Goal: Task Accomplishment & Management: Manage account settings

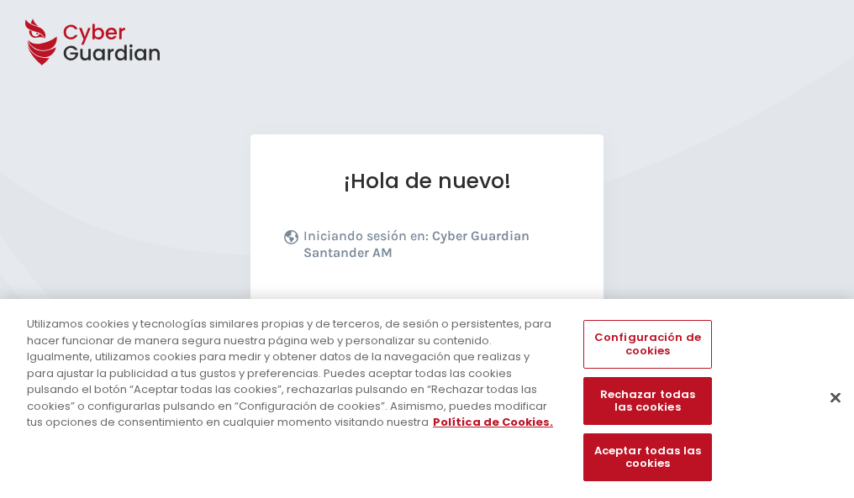
scroll to position [206, 0]
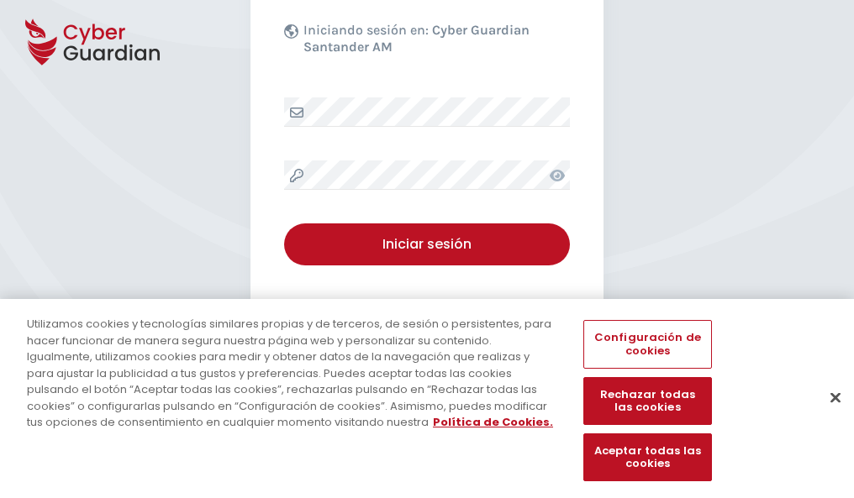
click at [827, 415] on button "Cerrar" at bounding box center [835, 397] width 37 height 37
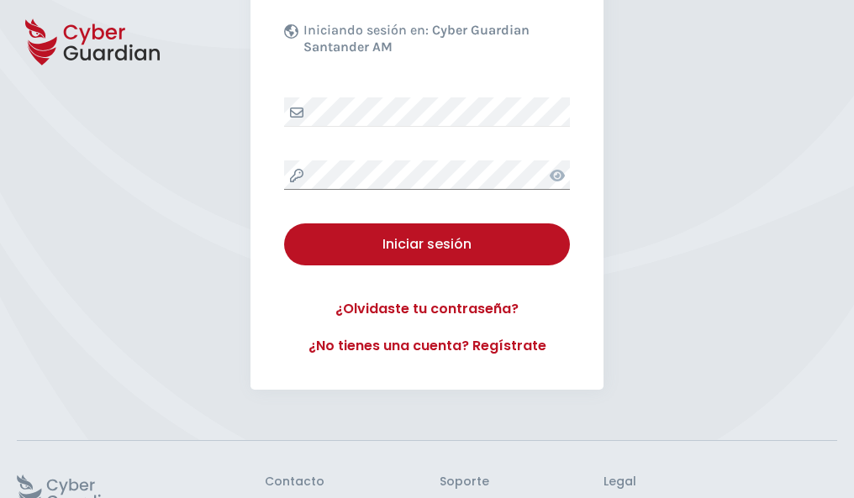
scroll to position [327, 0]
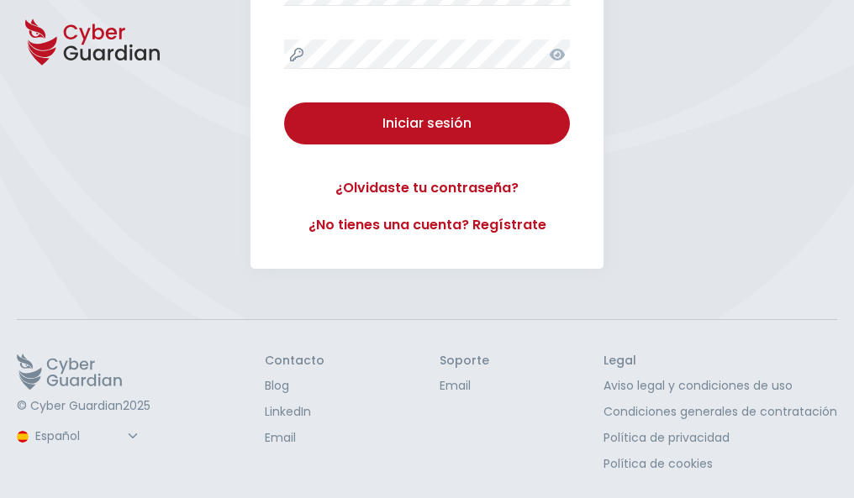
click at [284, 102] on button "Iniciar sesión" at bounding box center [427, 123] width 286 height 42
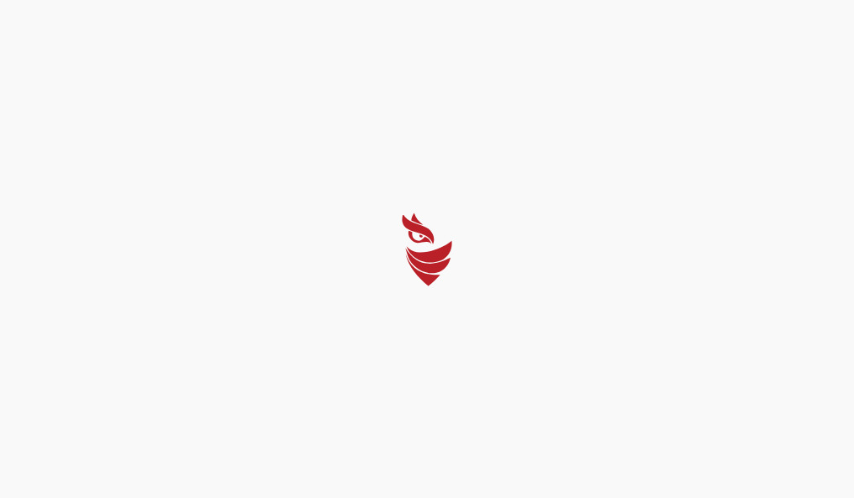
scroll to position [0, 0]
select select "Português (BR)"
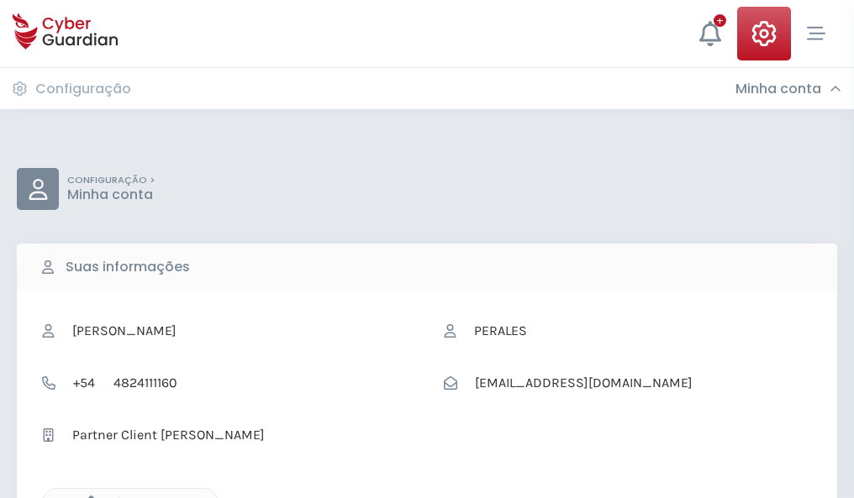
click at [87, 497] on icon "button" at bounding box center [87, 503] width 14 height 14
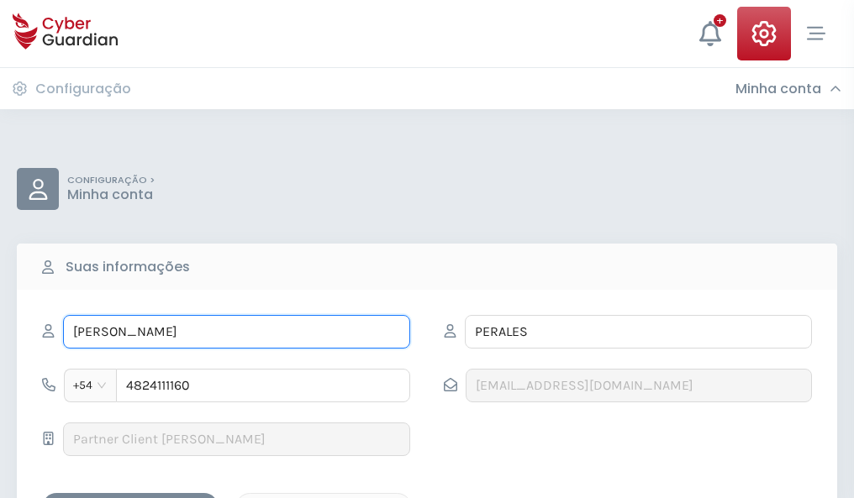
click at [236, 332] on input "PASCUAL" at bounding box center [236, 332] width 347 height 34
type input "P"
type input "Fulgencio"
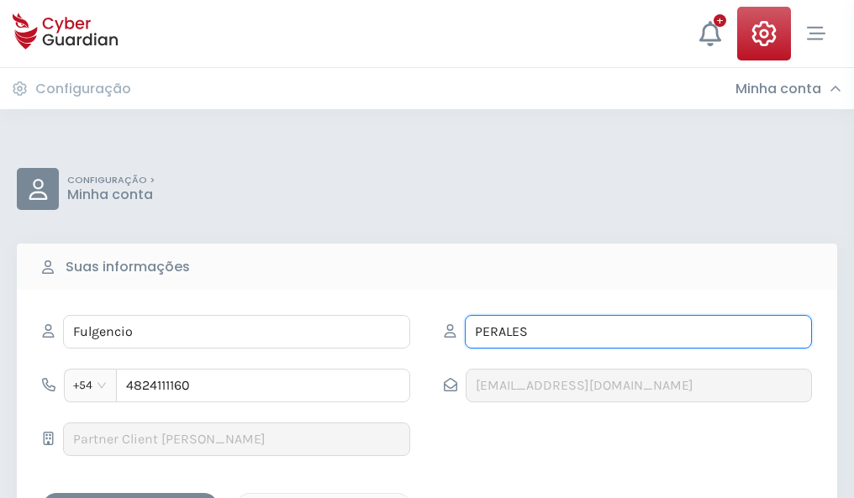
click at [638, 332] on input "PERALES" at bounding box center [638, 332] width 347 height 34
type input "P"
type input "Prado"
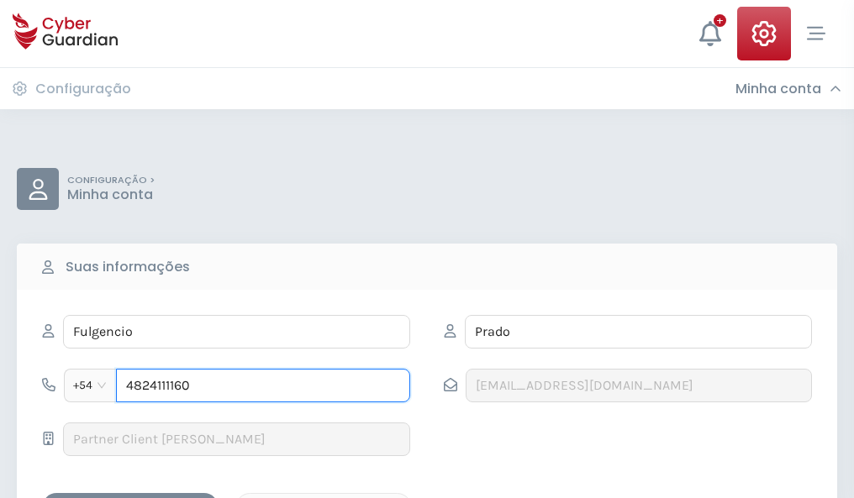
click at [263, 386] on input "4824111160" at bounding box center [263, 386] width 294 height 34
type input "4"
type input "4985155955"
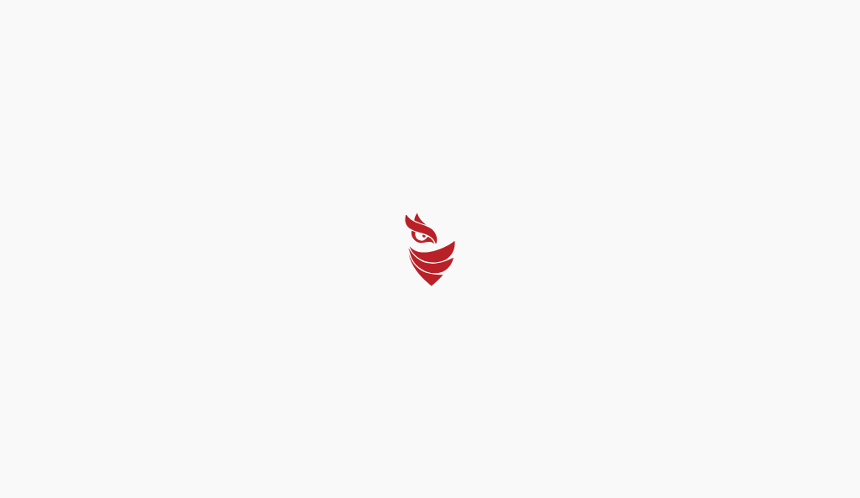
select select "Português (BR)"
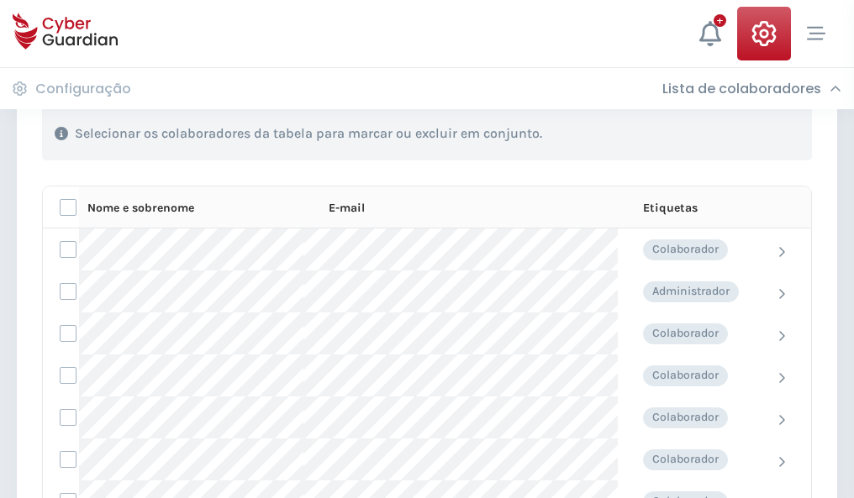
scroll to position [719, 0]
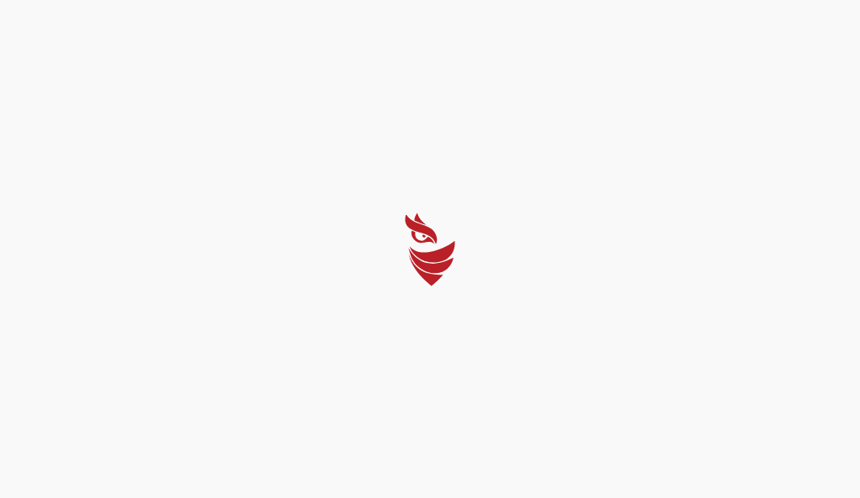
select select "Português (BR)"
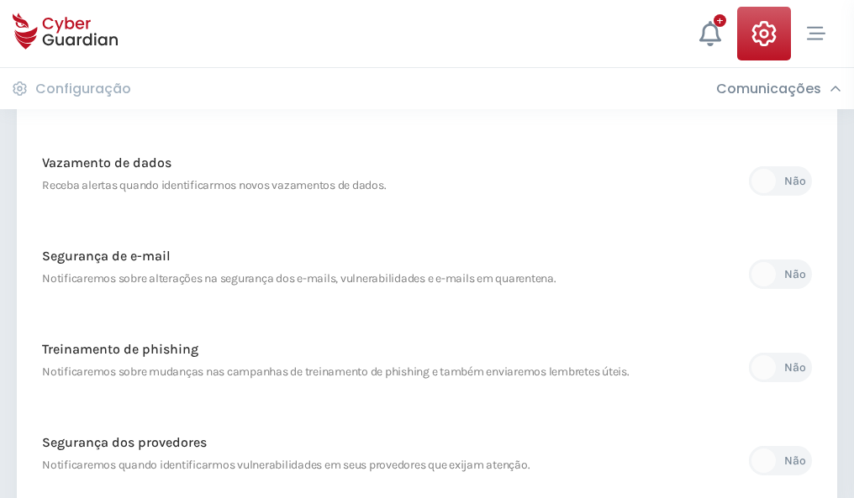
scroll to position [885, 0]
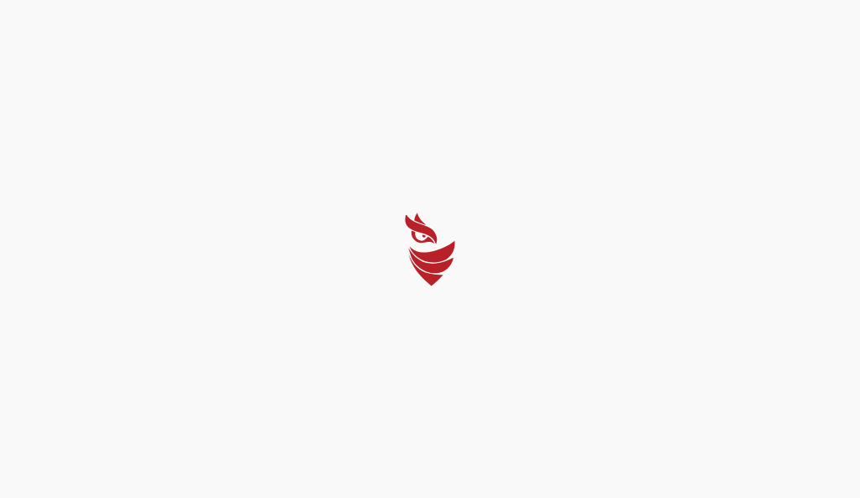
select select "Português (BR)"
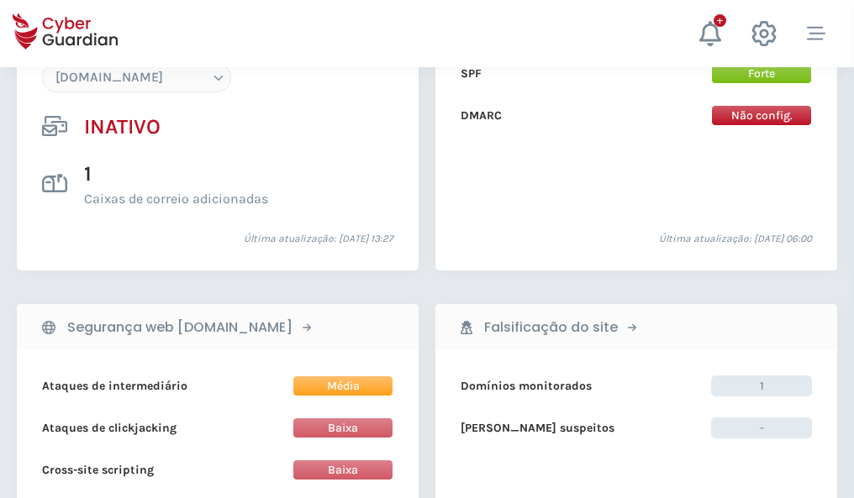
scroll to position [1581, 0]
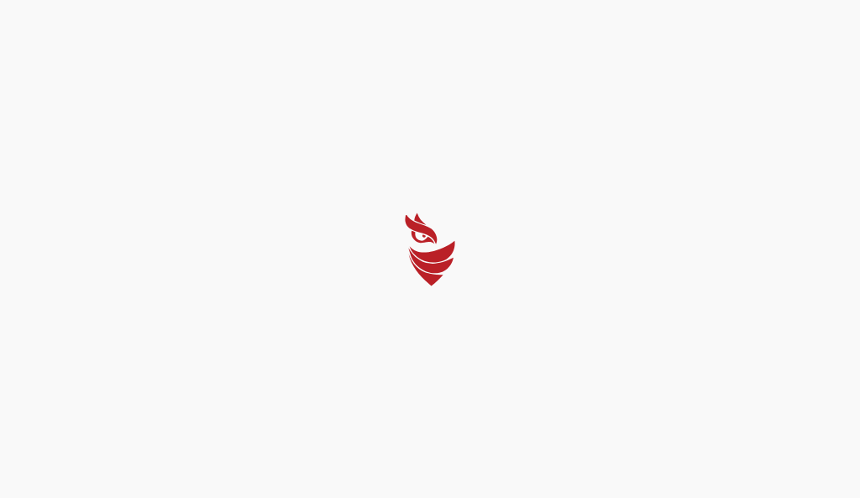
select select "Português (BR)"
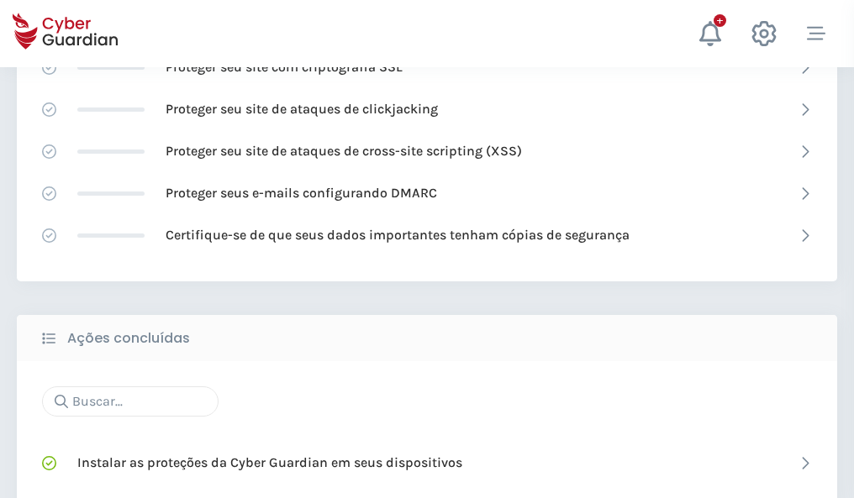
scroll to position [1119, 0]
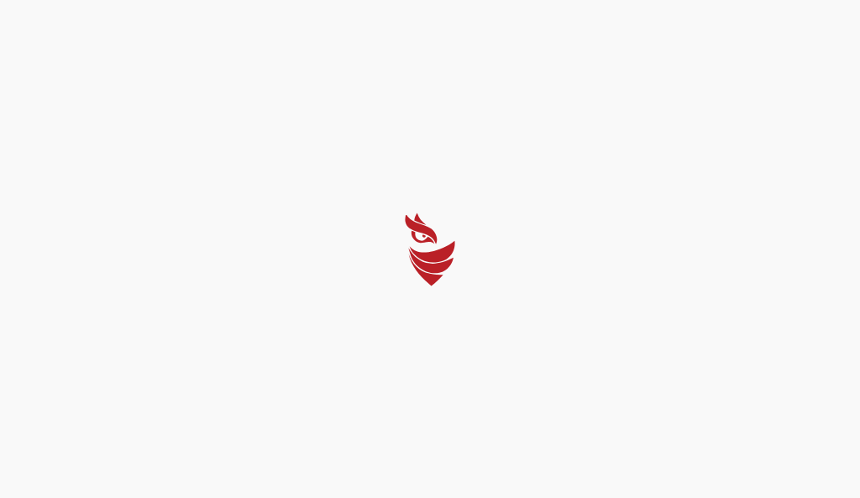
select select "Português (BR)"
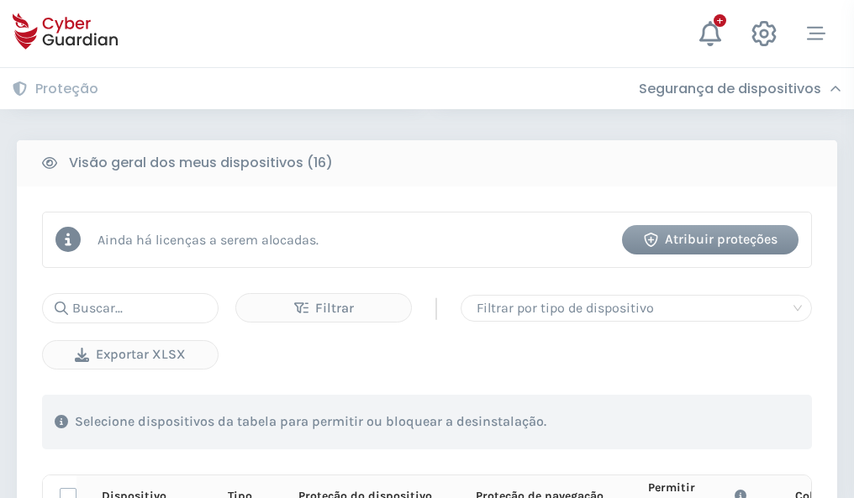
scroll to position [1485, 0]
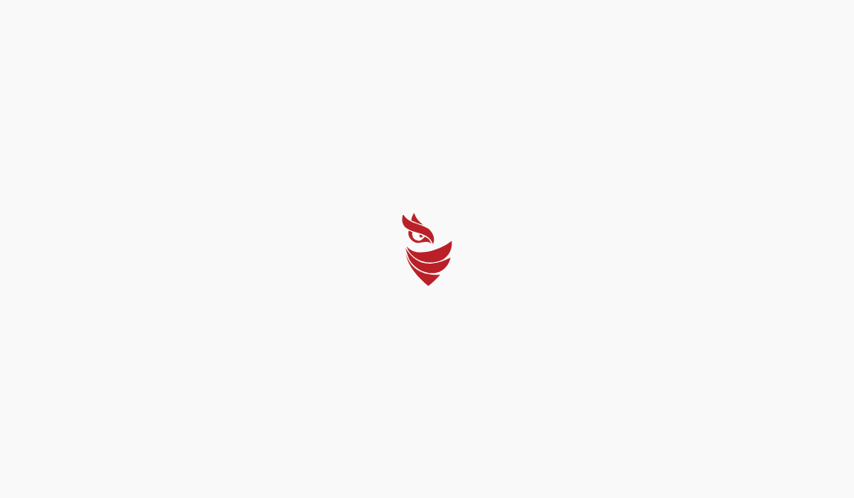
select select "Português (BR)"
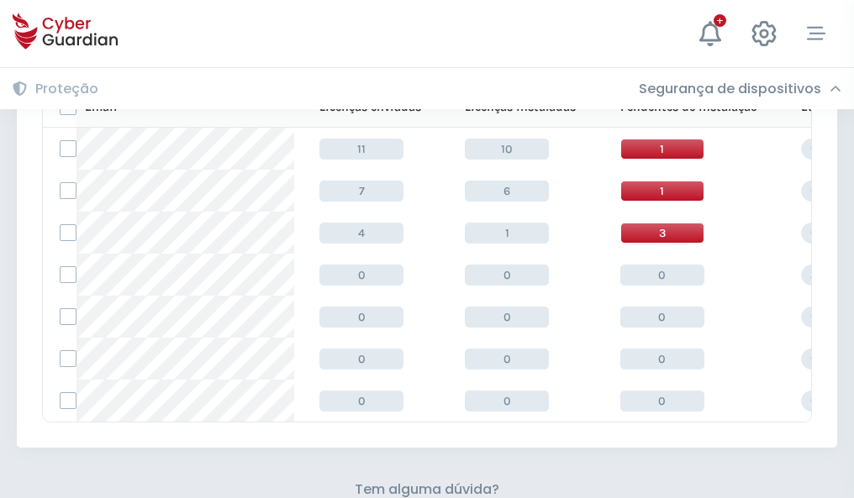
scroll to position [738, 0]
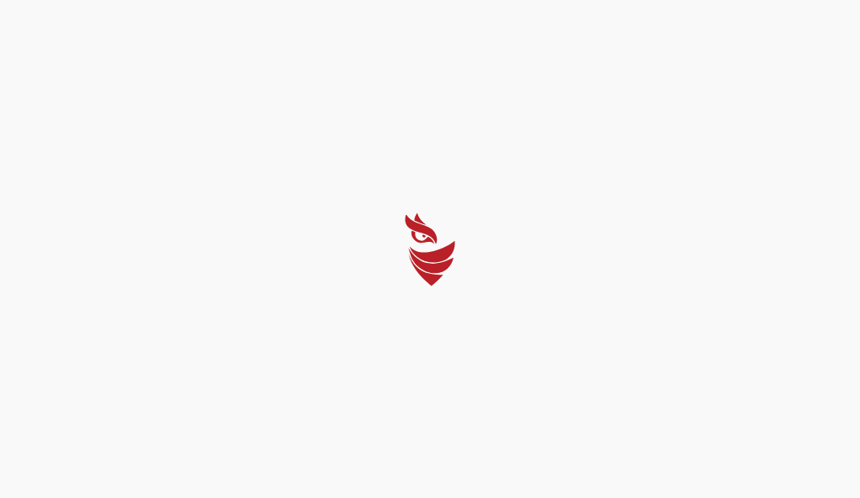
select select "Português (BR)"
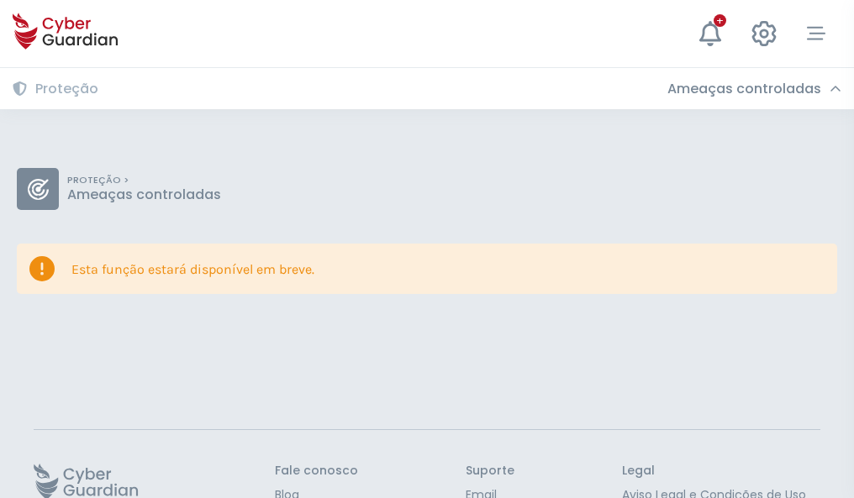
scroll to position [109, 0]
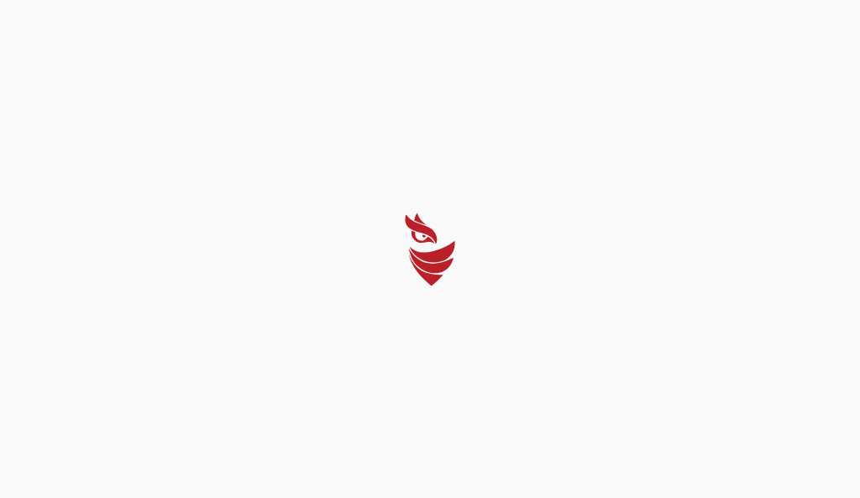
select select "Português (BR)"
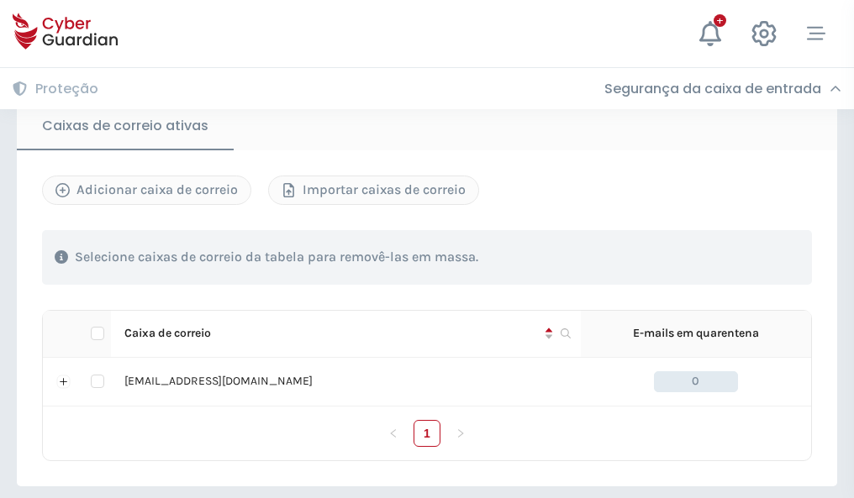
scroll to position [1386, 0]
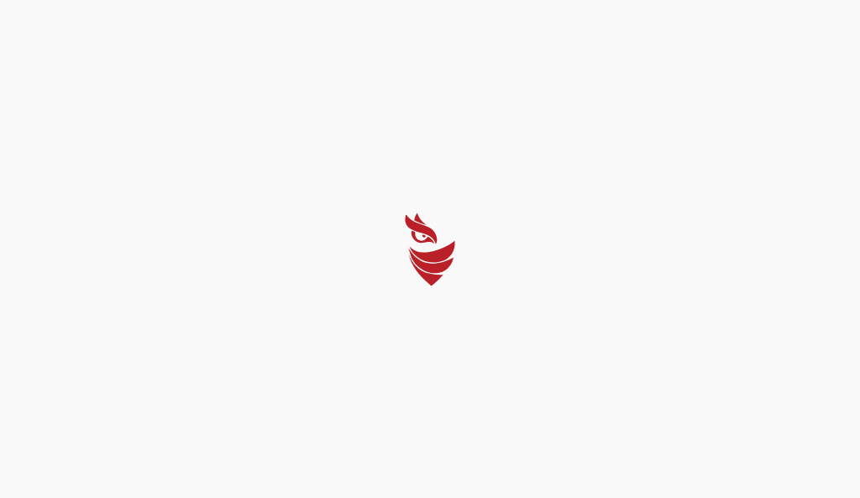
select select "Português (BR)"
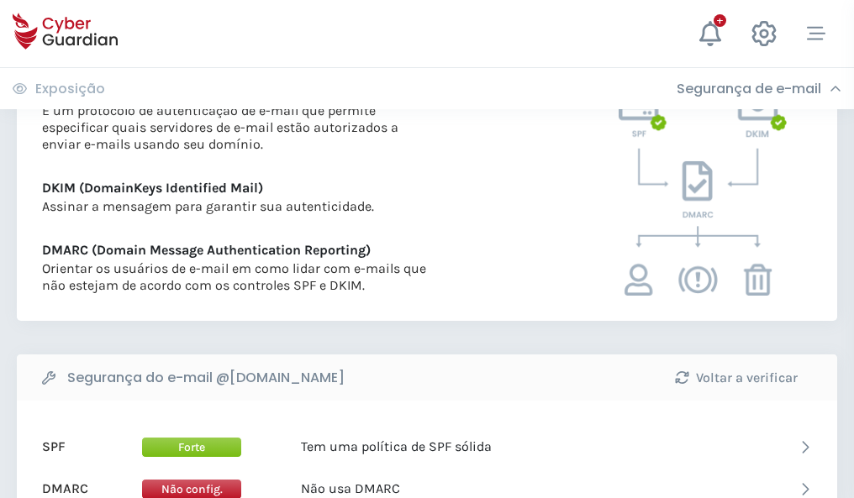
scroll to position [907, 0]
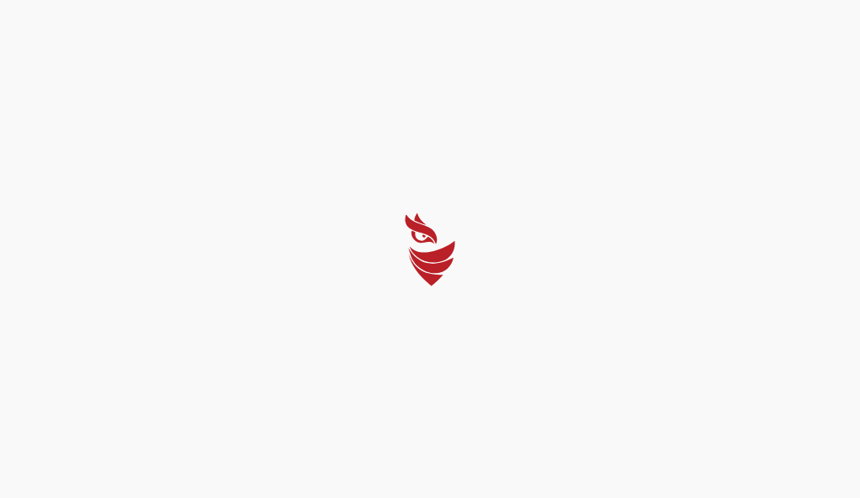
select select "Português (BR)"
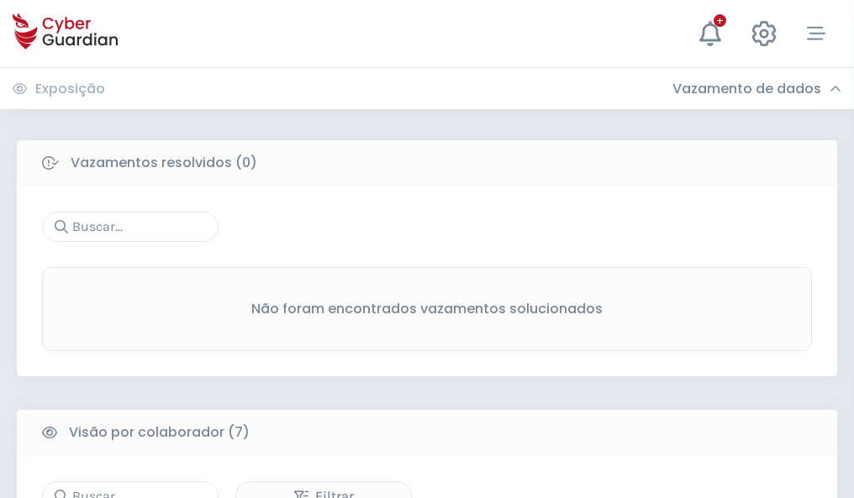
scroll to position [1390, 0]
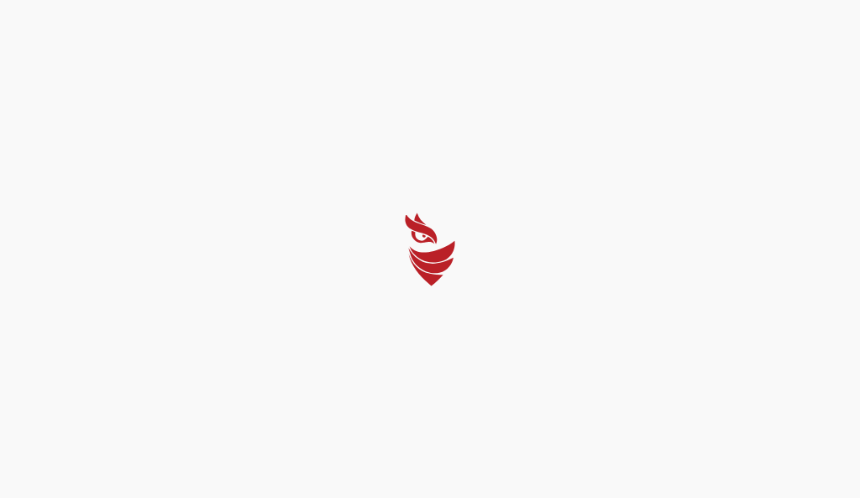
select select "Português (BR)"
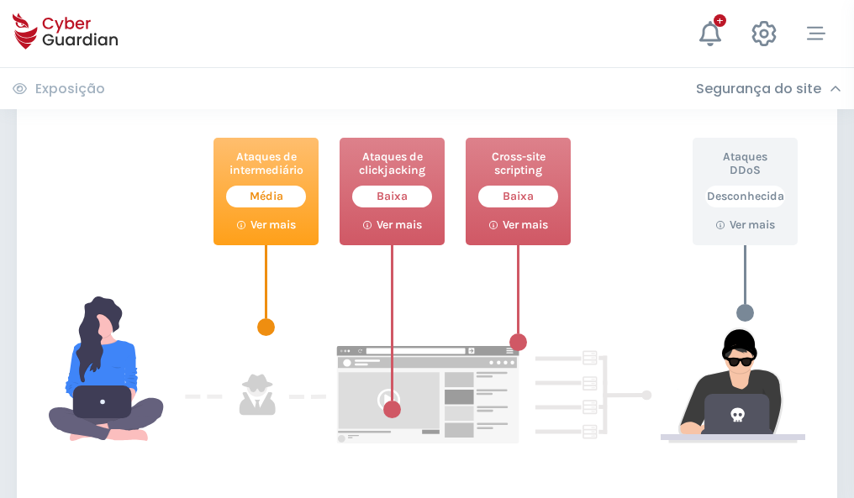
scroll to position [915, 0]
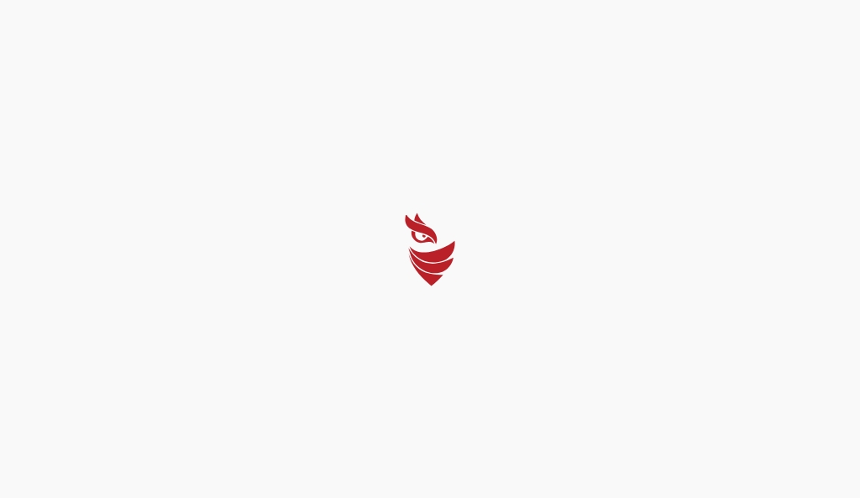
select select "Português (BR)"
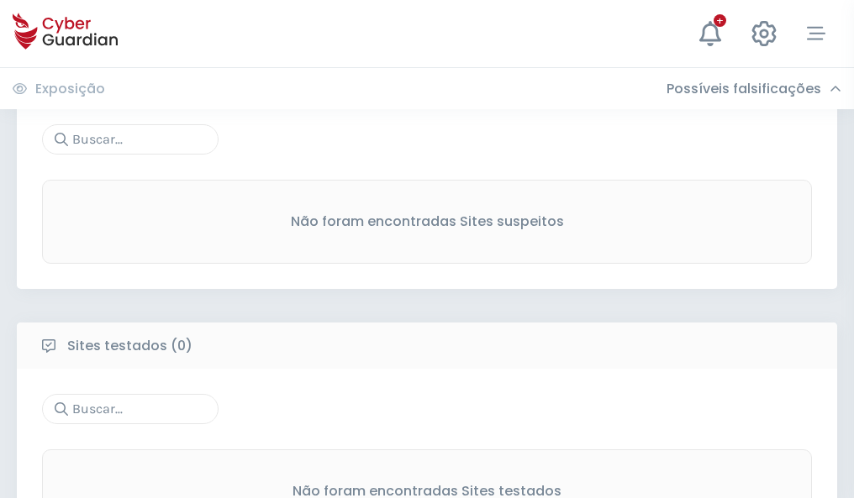
scroll to position [879, 0]
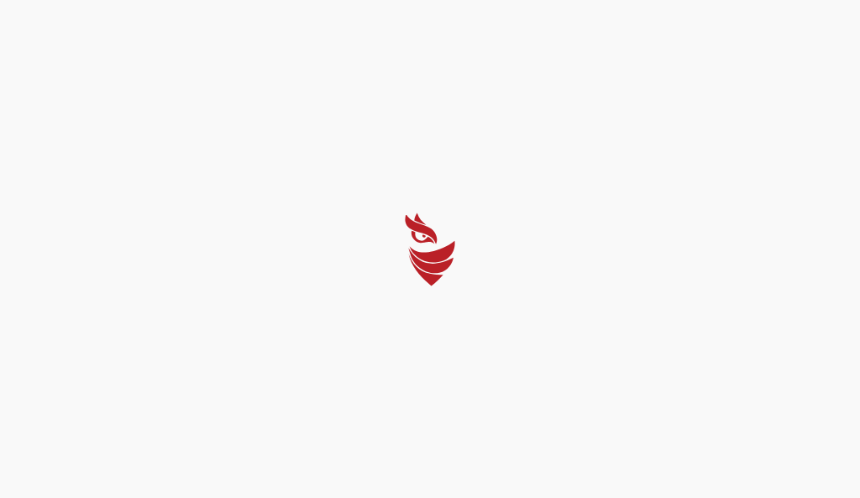
select select "Português (BR)"
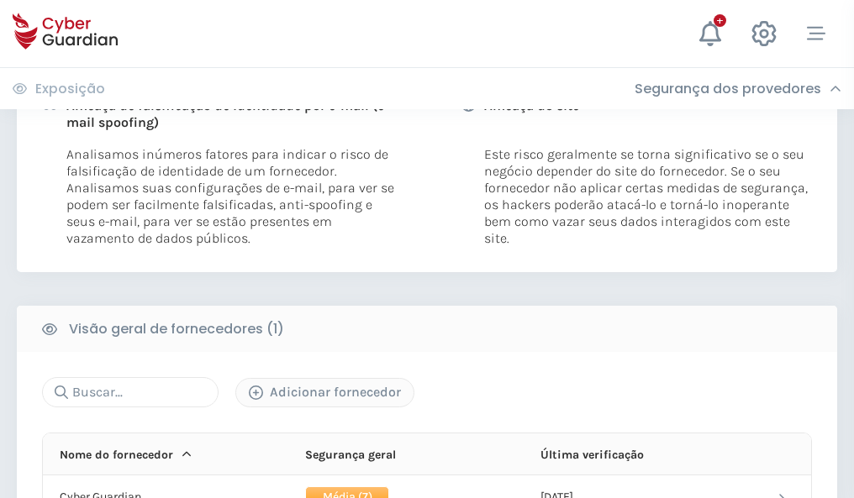
scroll to position [856, 0]
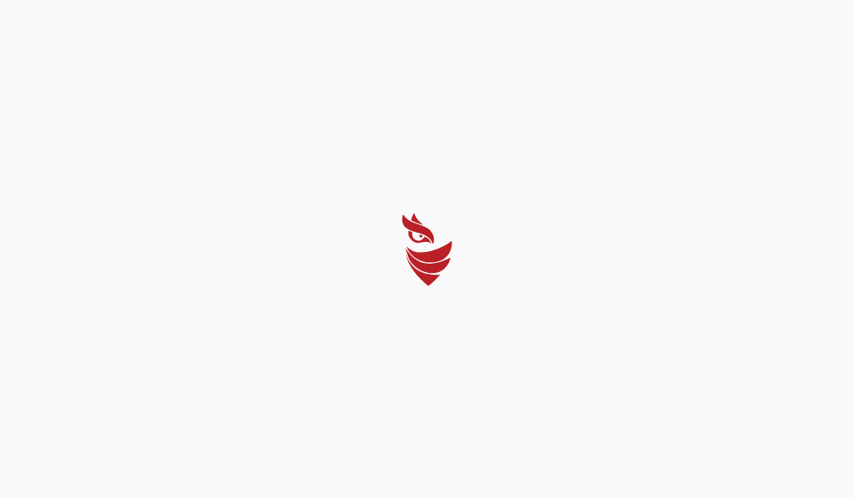
select select "Português (BR)"
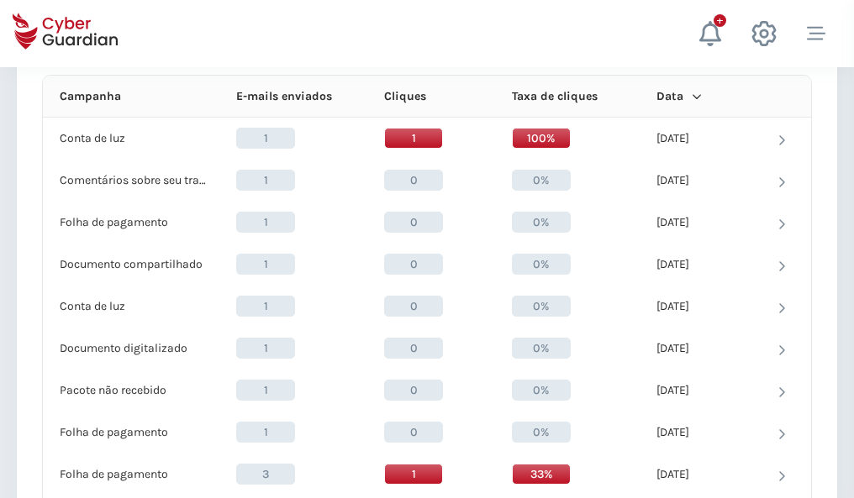
scroll to position [1506, 0]
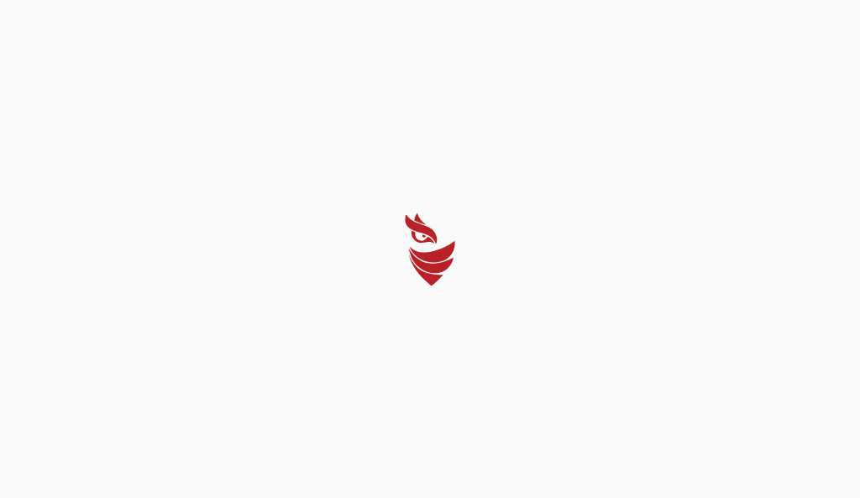
select select "Português (BR)"
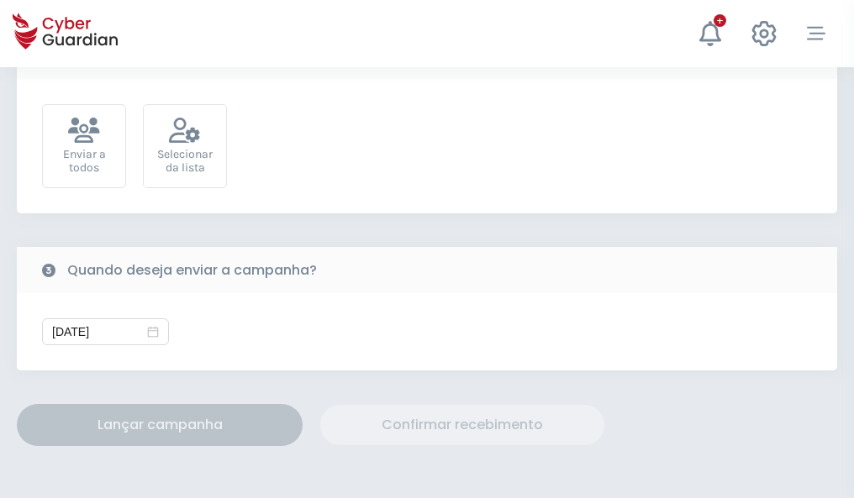
scroll to position [615, 0]
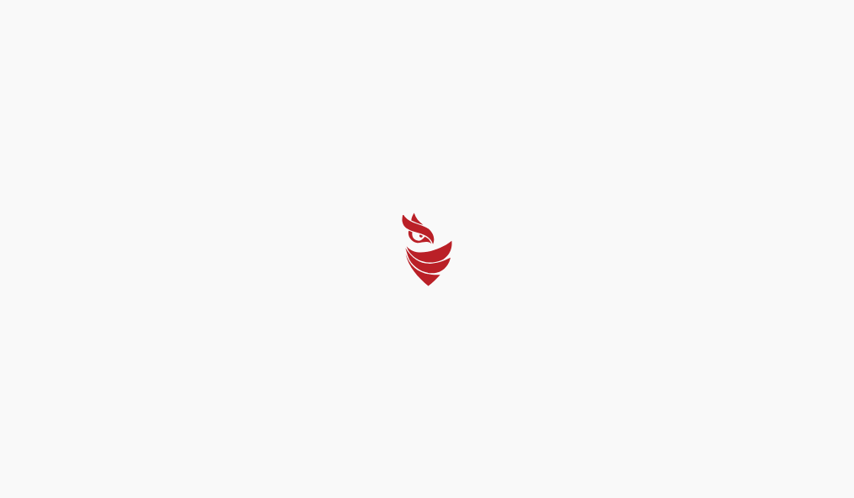
select select "Português (BR)"
